Goal: Entertainment & Leisure: Consume media (video, audio)

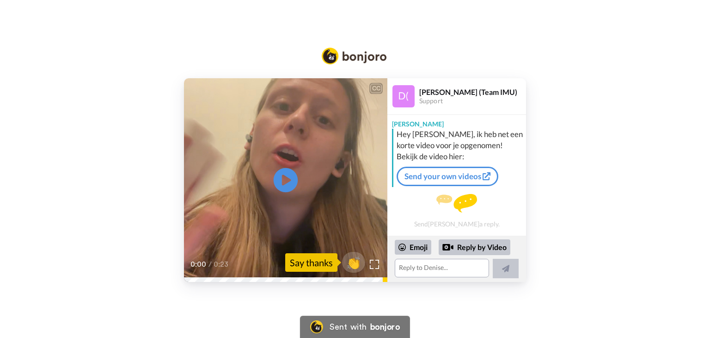
click at [287, 179] on icon "Play/Pause" at bounding box center [286, 180] width 25 height 44
click at [267, 184] on video at bounding box center [285, 179] width 203 height 203
click at [292, 178] on icon at bounding box center [286, 180] width 25 height 25
click at [612, 175] on div "CC Play/Pause 0:23 / 0:23 👏 Say thanks Denise (Team IMU) Support Denise Hey Ana…" at bounding box center [355, 179] width 710 height 203
